Goal: Transaction & Acquisition: Purchase product/service

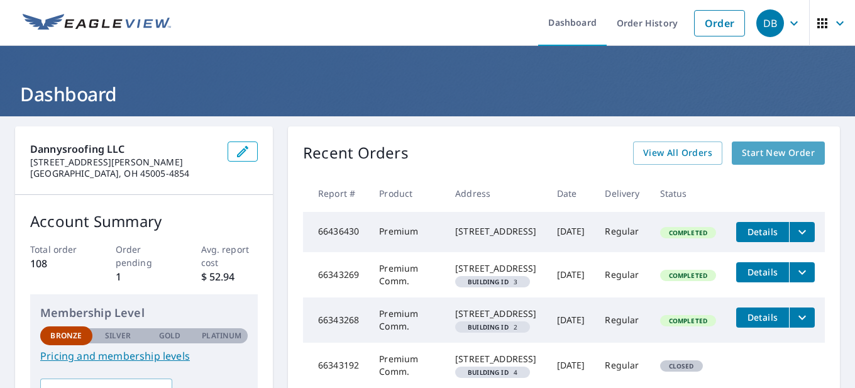
click at [782, 149] on span "Start New Order" at bounding box center [778, 153] width 73 height 16
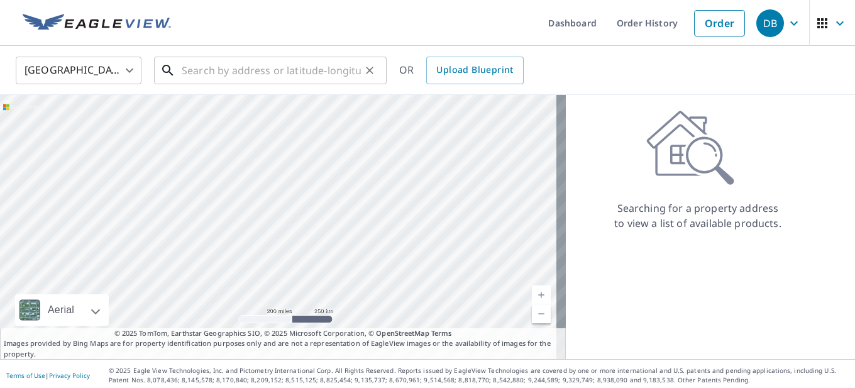
click at [270, 67] on input "text" at bounding box center [271, 70] width 179 height 35
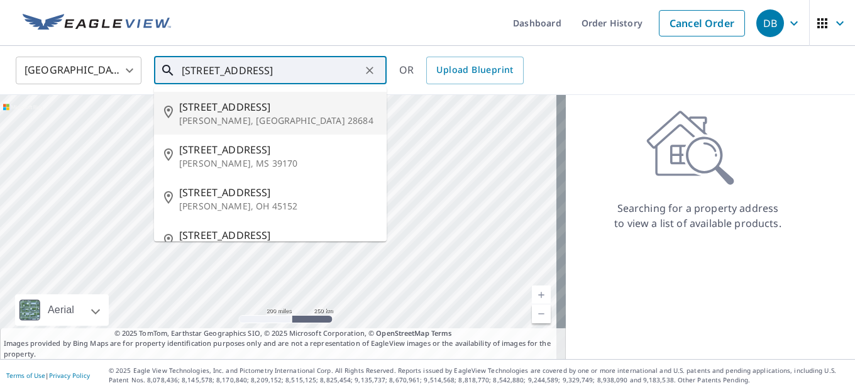
click at [193, 72] on input "[STREET_ADDRESS]" at bounding box center [271, 70] width 179 height 35
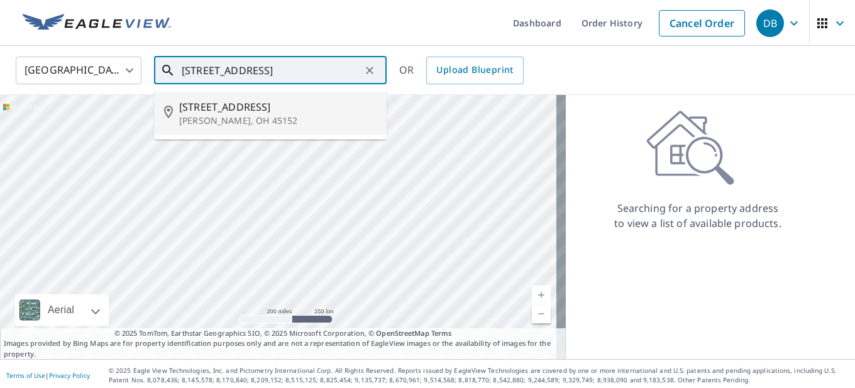
click at [236, 106] on span "[STREET_ADDRESS]" at bounding box center [277, 106] width 197 height 15
type input "[STREET_ADDRESS][PERSON_NAME]"
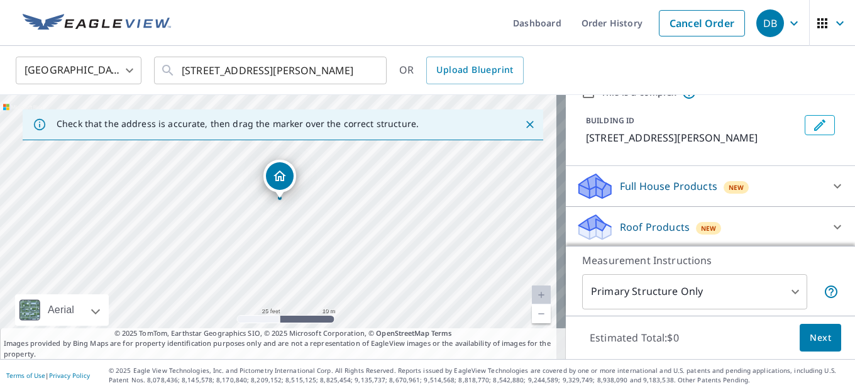
scroll to position [80, 0]
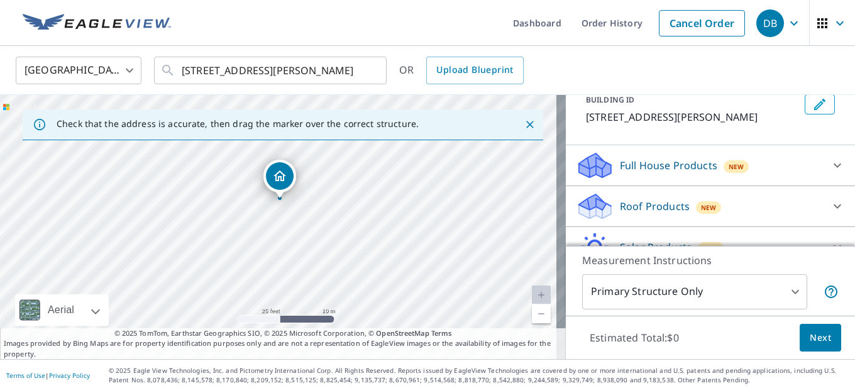
click at [778, 204] on div "Roof Products New" at bounding box center [699, 207] width 247 height 30
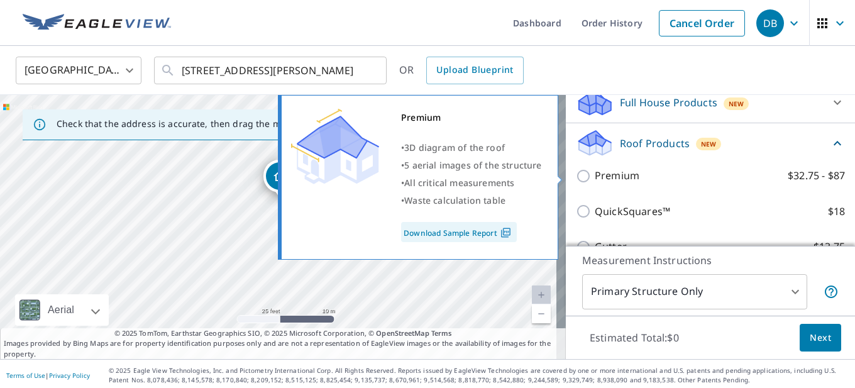
click at [576, 177] on input "Premium $32.75 - $87" at bounding box center [585, 176] width 19 height 15
checkbox input "true"
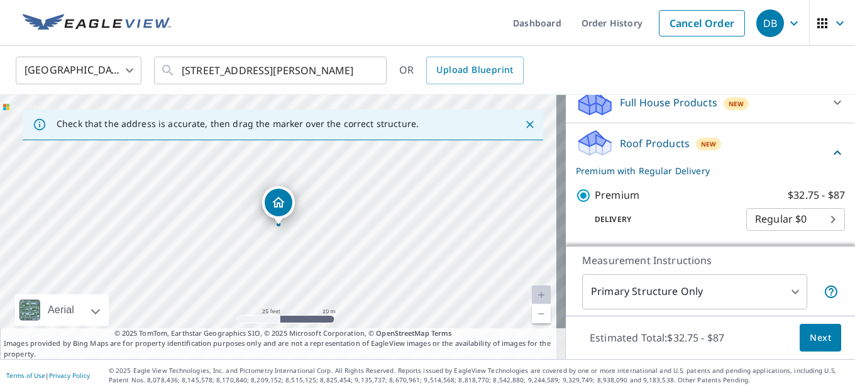
click at [815, 341] on span "Next" at bounding box center [820, 338] width 21 height 16
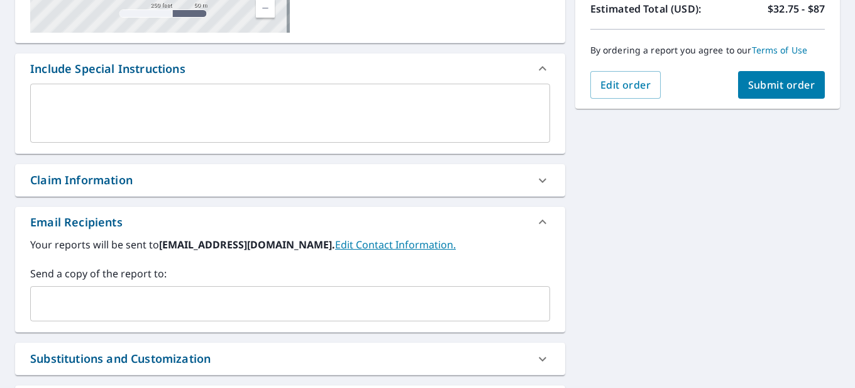
scroll to position [230, 0]
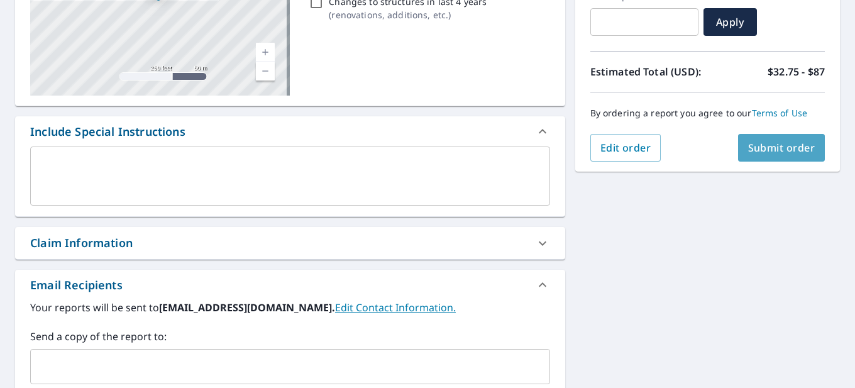
click at [774, 146] on span "Submit order" at bounding box center [781, 148] width 67 height 14
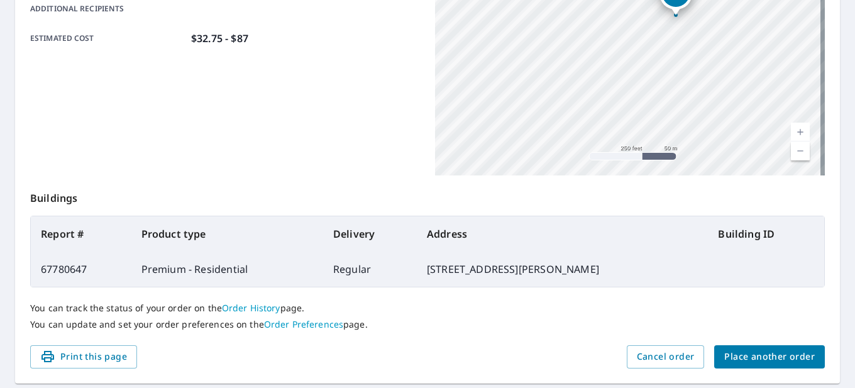
scroll to position [352, 0]
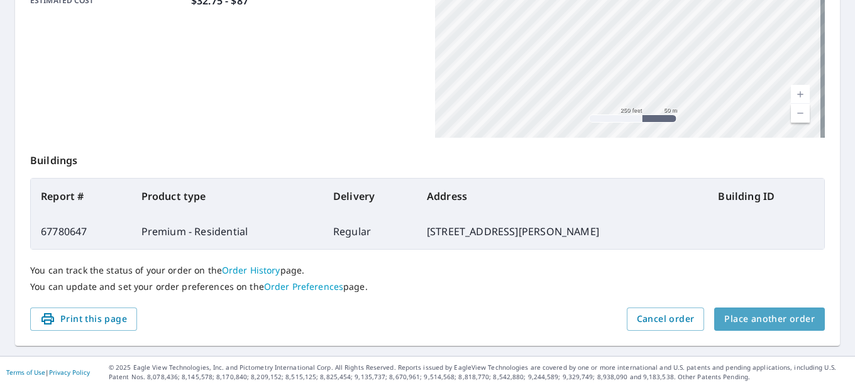
click at [775, 321] on span "Place another order" at bounding box center [769, 319] width 91 height 16
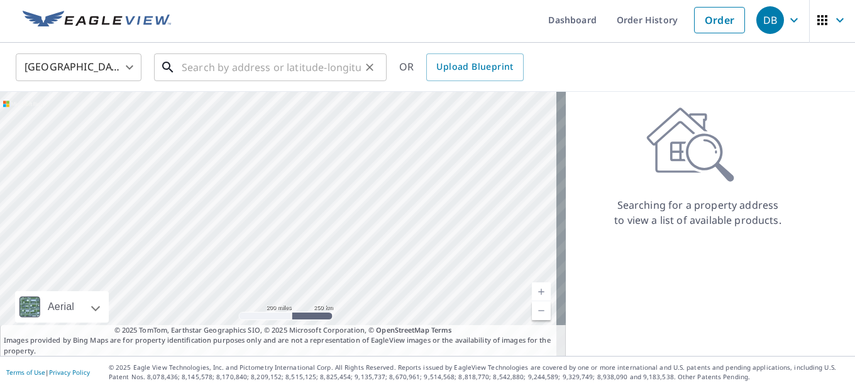
click at [258, 65] on input "text" at bounding box center [271, 67] width 179 height 35
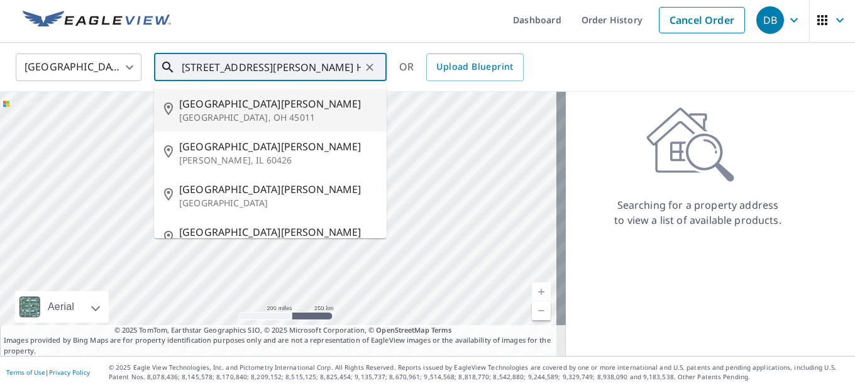
click at [230, 108] on span "[GEOGRAPHIC_DATA][PERSON_NAME]" at bounding box center [277, 103] width 197 height 15
type input "[STREET_ADDRESS][PERSON_NAME]"
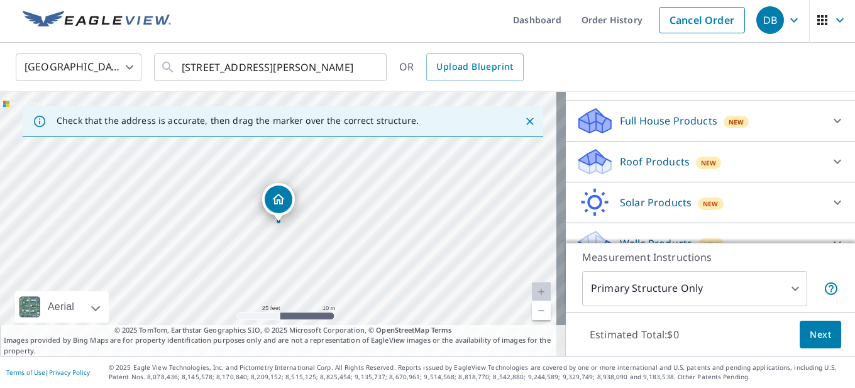
scroll to position [126, 0]
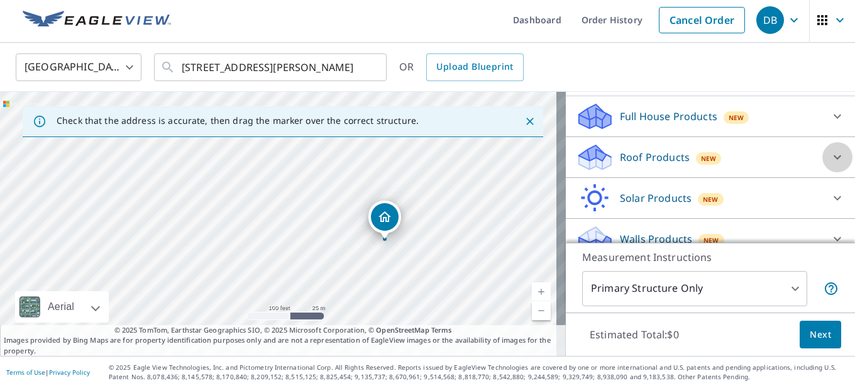
click at [830, 160] on icon at bounding box center [837, 157] width 15 height 15
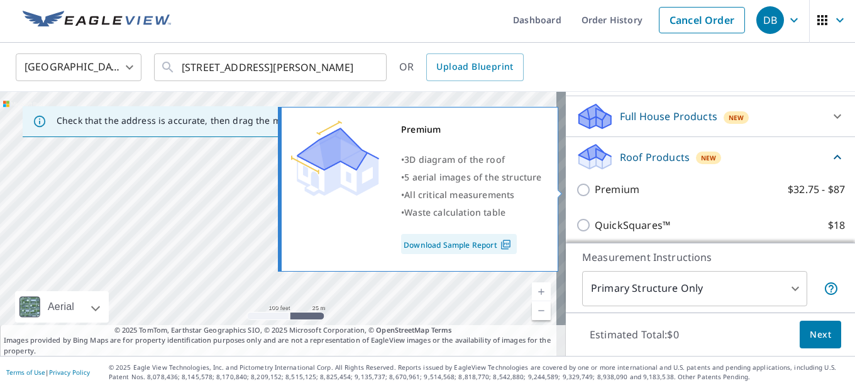
click at [608, 194] on p "Premium" at bounding box center [617, 190] width 45 height 16
click at [595, 194] on input "Premium $32.75 - $87" at bounding box center [585, 189] width 19 height 15
checkbox input "true"
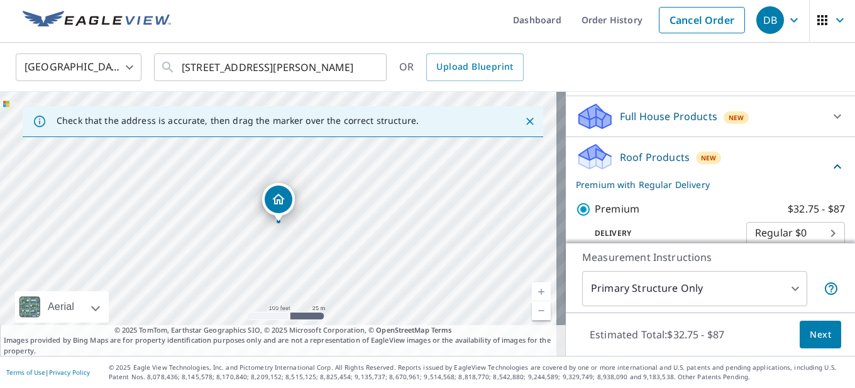
click at [810, 333] on span "Next" at bounding box center [820, 335] width 21 height 16
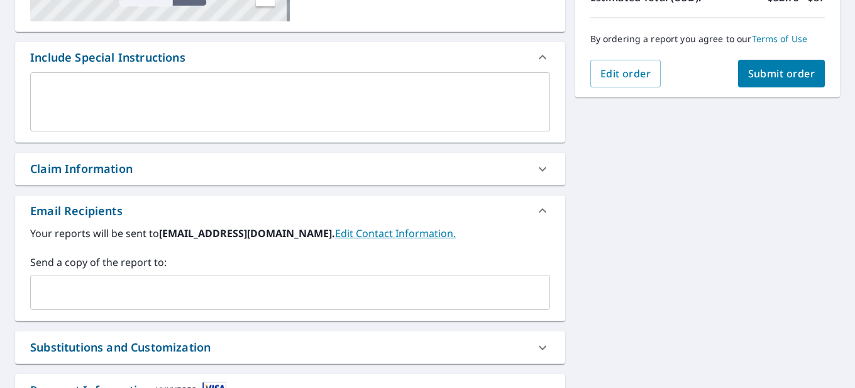
scroll to position [104, 0]
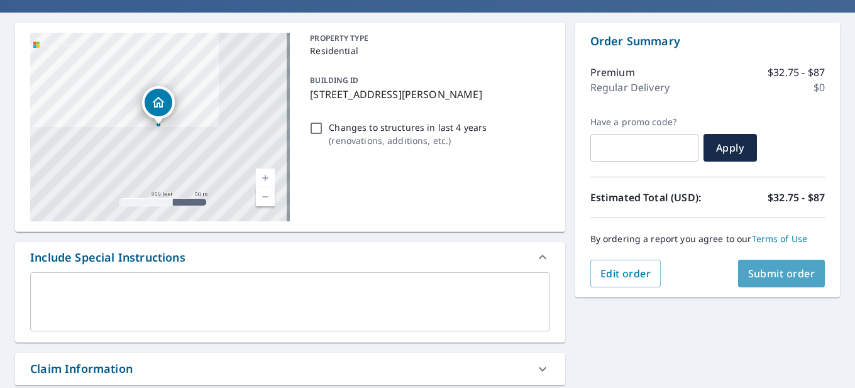
click at [775, 269] on span "Submit order" at bounding box center [781, 274] width 67 height 14
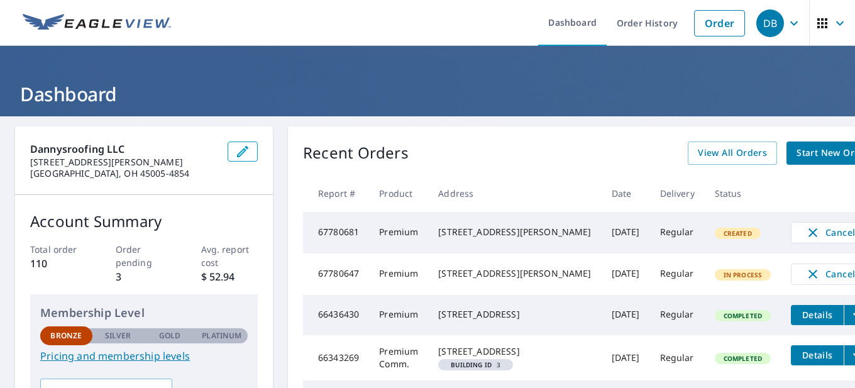
click at [797, 147] on span "Start New Order" at bounding box center [833, 153] width 73 height 16
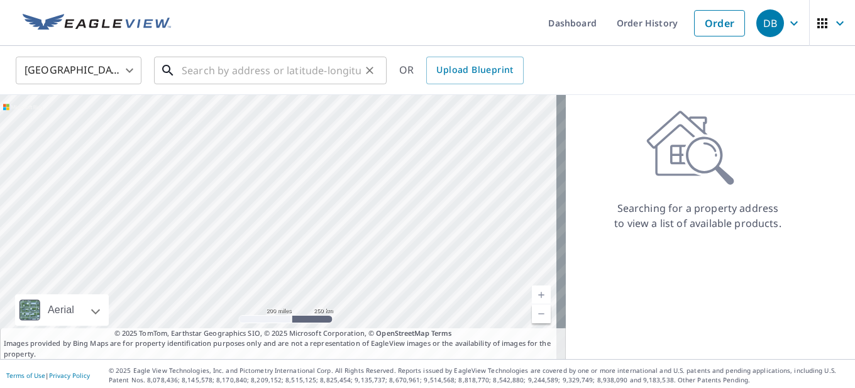
click at [274, 69] on input "text" at bounding box center [271, 70] width 179 height 35
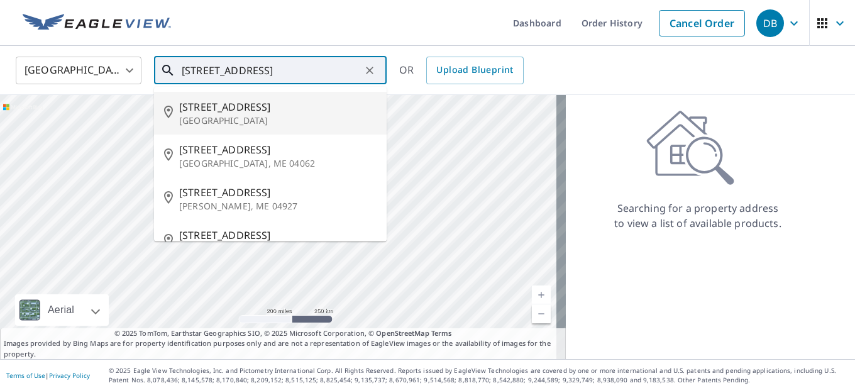
click at [253, 105] on span "1020 River Forest Dr" at bounding box center [277, 106] width 197 height 15
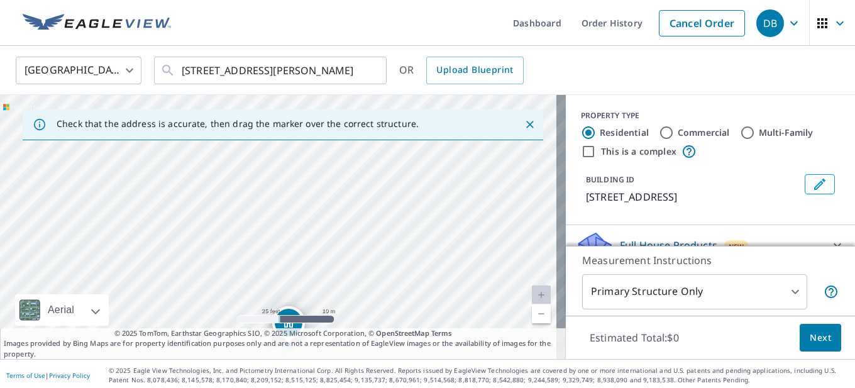
drag, startPoint x: 393, startPoint y: 199, endPoint x: 404, endPoint y: 317, distance: 118.1
click at [404, 319] on div "1020 River Forest Dr Maineville, OH 45039" at bounding box center [283, 227] width 566 height 264
drag, startPoint x: 346, startPoint y: 221, endPoint x: 510, endPoint y: 145, distance: 180.7
click at [510, 145] on div "1020 River Forest Dr Maineville, OH 45039" at bounding box center [283, 227] width 566 height 264
drag, startPoint x: 328, startPoint y: 253, endPoint x: 408, endPoint y: 176, distance: 110.3
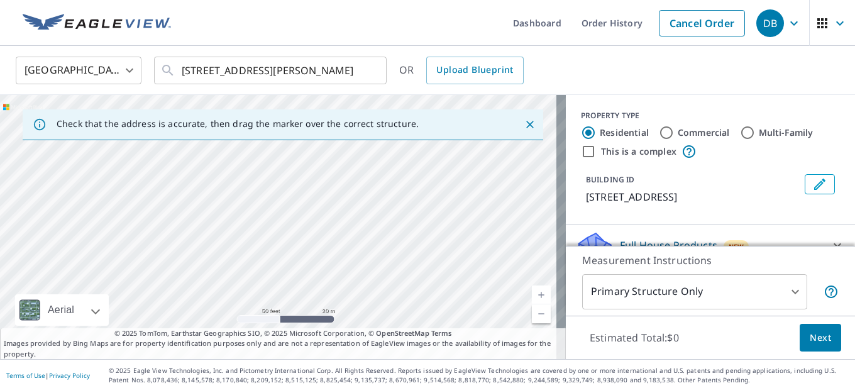
click at [408, 176] on div "1020 River Forest Dr Maineville, OH 45039" at bounding box center [283, 227] width 566 height 264
click at [293, 206] on div "1020 River Forest Dr Maineville, OH 45039" at bounding box center [283, 227] width 566 height 264
click at [197, 68] on input "1020 River Forest Dr Maineville, OH 45039" at bounding box center [271, 70] width 179 height 35
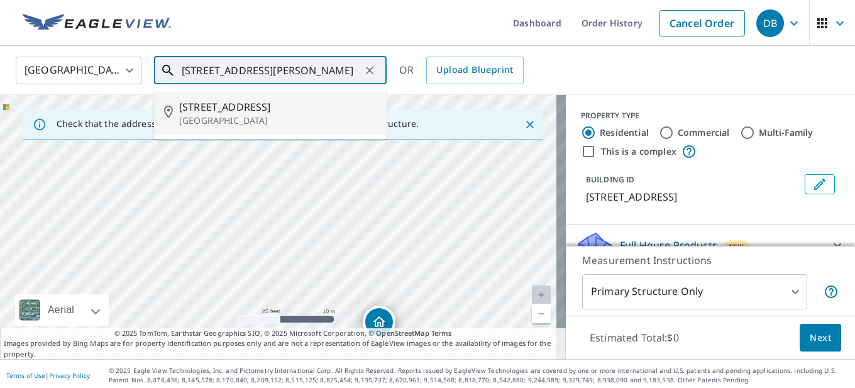
drag, startPoint x: 250, startPoint y: 197, endPoint x: 317, endPoint y: 325, distance: 143.8
click at [317, 325] on div "1020 River Forest Dr Maineville, OH 45039" at bounding box center [283, 227] width 566 height 264
click at [220, 104] on span "1060 River Forest Dr" at bounding box center [277, 106] width 197 height 15
type input "1060 River Forest Dr Maineville, OH 45039"
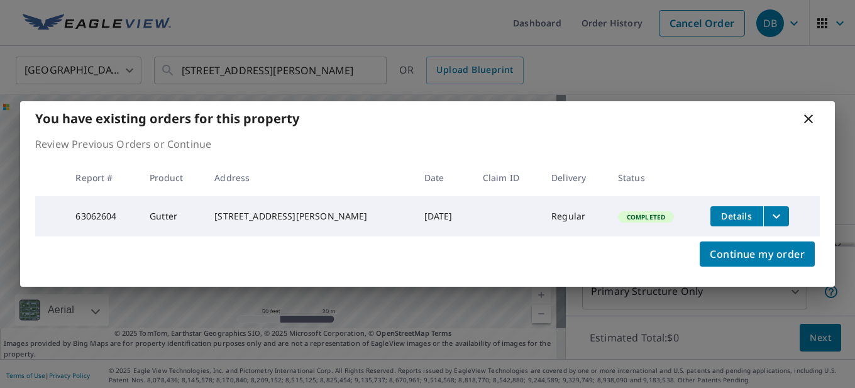
drag, startPoint x: 354, startPoint y: 240, endPoint x: 447, endPoint y: 235, distance: 92.6
click at [447, 235] on div "You have existing orders for this property Review Previous Orders or Continue R…" at bounding box center [427, 193] width 815 height 185
click at [558, 360] on div "You have existing orders for this property Review Previous Orders or Continue R…" at bounding box center [427, 194] width 855 height 388
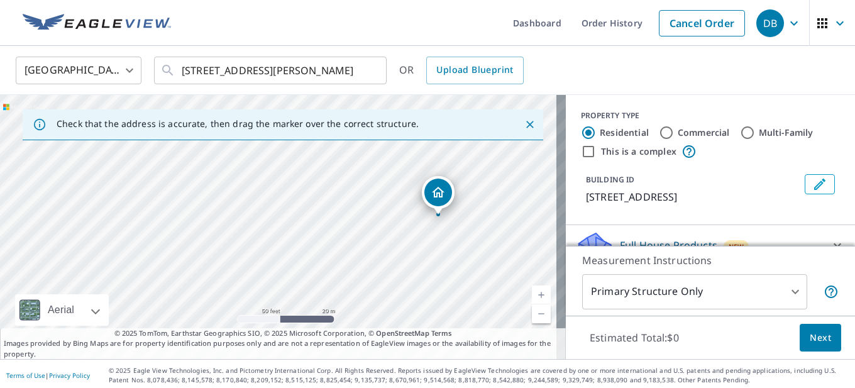
drag, startPoint x: 355, startPoint y: 235, endPoint x: 511, endPoint y: 226, distance: 156.2
click at [513, 226] on div "1060 River Forest Dr Maineville, OH 45039" at bounding box center [283, 227] width 566 height 264
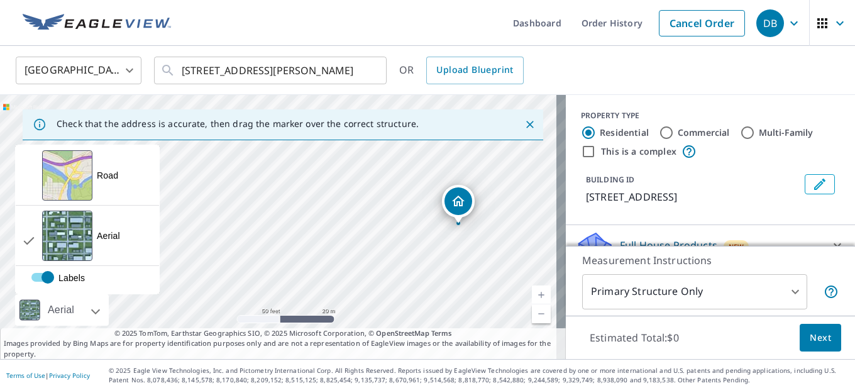
click at [86, 309] on div at bounding box center [82, 309] width 8 height 31
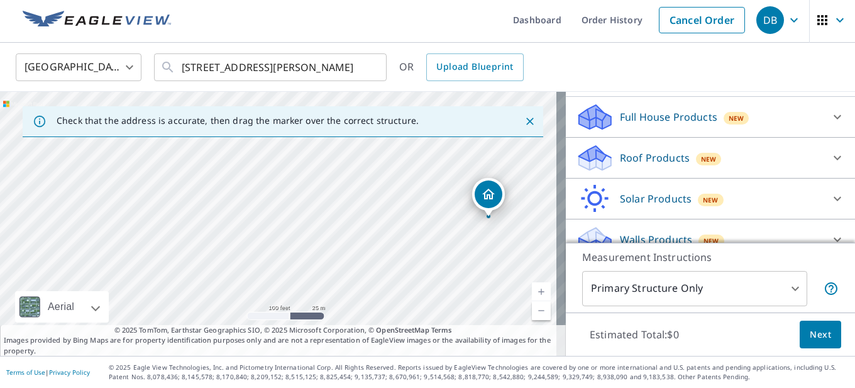
scroll to position [126, 0]
click at [667, 165] on p "Roof Products" at bounding box center [655, 157] width 70 height 15
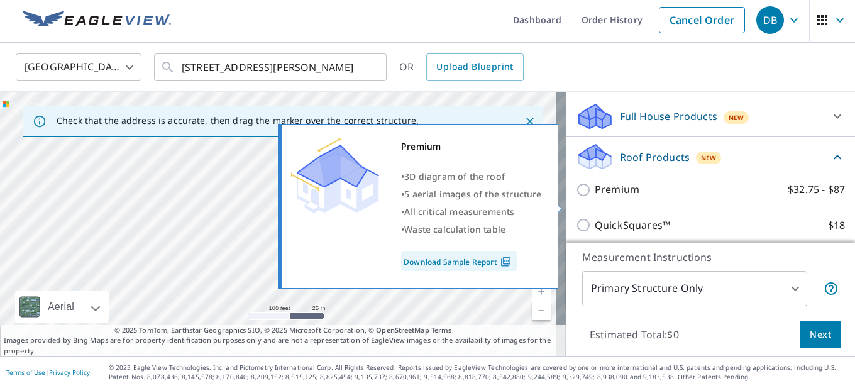
click at [653, 197] on label "Premium $32.75 - $87" at bounding box center [720, 190] width 250 height 16
click at [595, 197] on input "Premium $32.75 - $87" at bounding box center [585, 189] width 19 height 15
checkbox input "true"
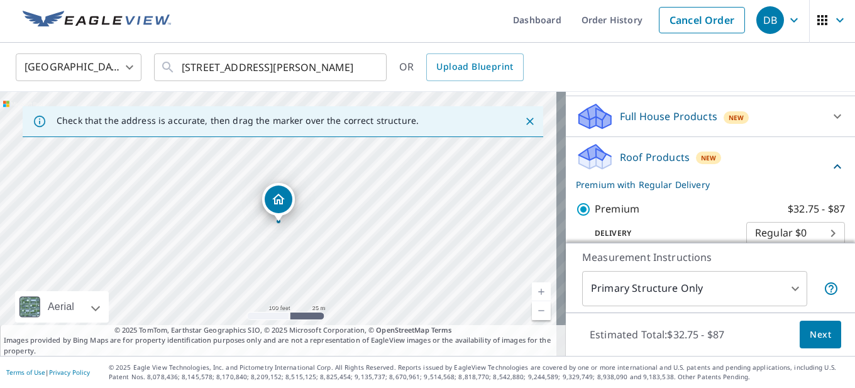
click at [818, 335] on span "Next" at bounding box center [820, 335] width 21 height 16
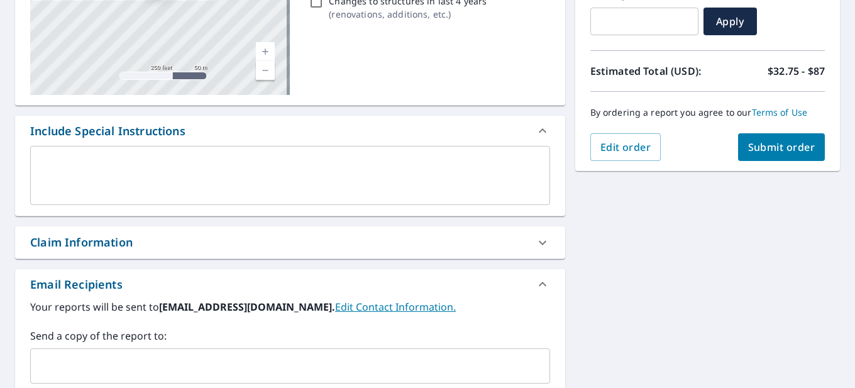
scroll to position [230, 0]
click at [784, 143] on span "Submit order" at bounding box center [781, 148] width 67 height 14
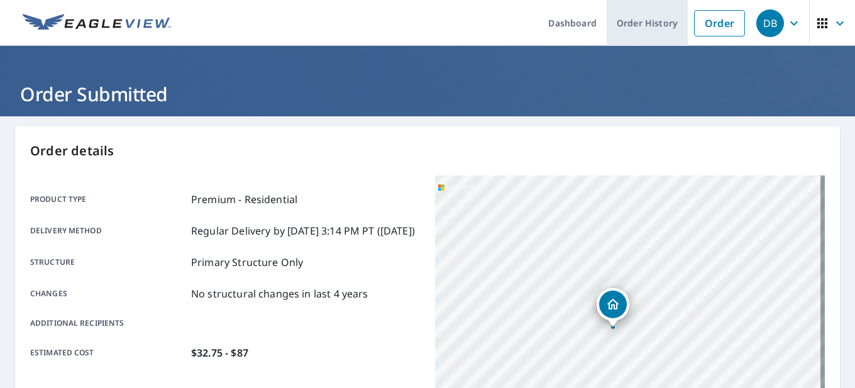
click at [624, 16] on link "Order History" at bounding box center [647, 23] width 81 height 46
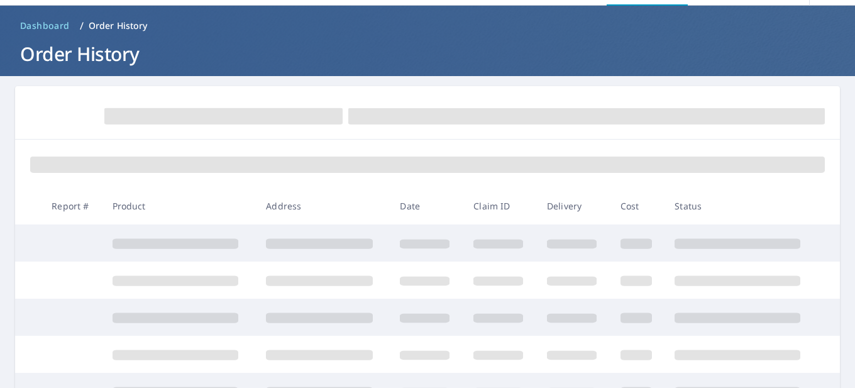
scroll to position [63, 0]
